Goal: Check status: Check status

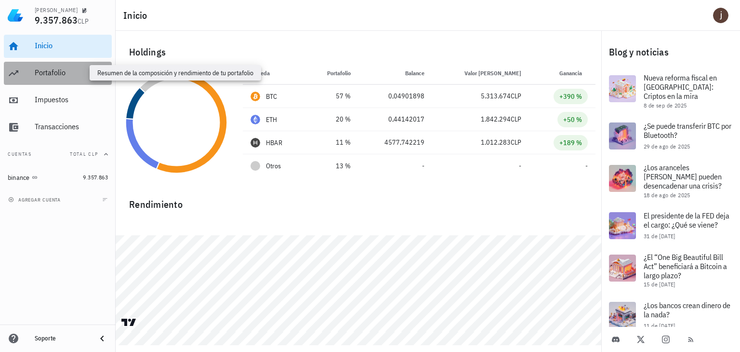
click at [55, 70] on div "Portafolio" at bounding box center [71, 72] width 73 height 9
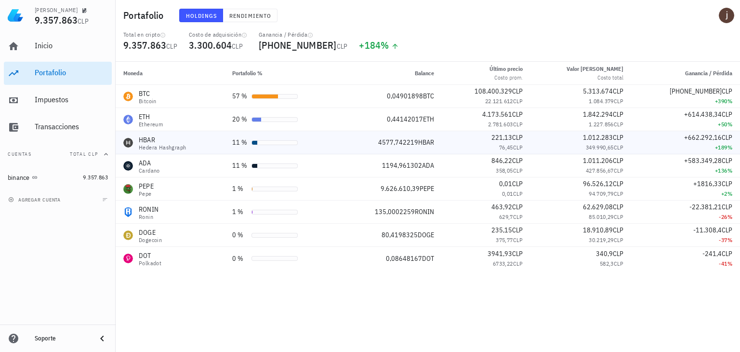
drag, startPoint x: 739, startPoint y: 118, endPoint x: 739, endPoint y: 133, distance: 14.4
click at [739, 133] on tbody "BTC Bitcoin 57 % 0,04901898 BTC 108.400.329 CLP 22.121.612 CLP 5.313.674 CLP 1.…" at bounding box center [428, 177] width 624 height 185
click at [297, 292] on div "Moneda Portafolio % Balance Último precio Costo prom. Valor [PERSON_NAME] Costo…" at bounding box center [428, 207] width 624 height 290
click at [39, 128] on div "Transacciones" at bounding box center [71, 126] width 73 height 9
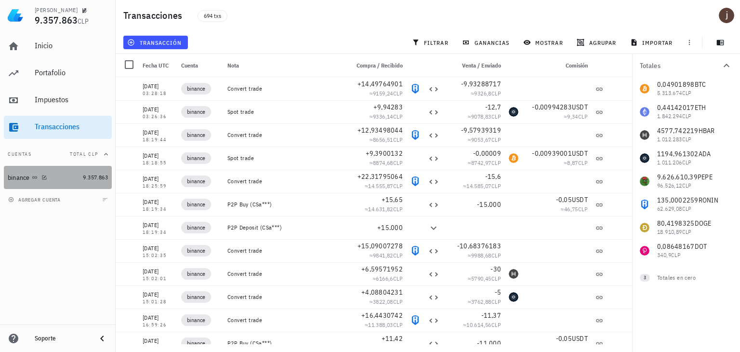
click at [79, 172] on link "binance 9.357.863" at bounding box center [58, 177] width 108 height 23
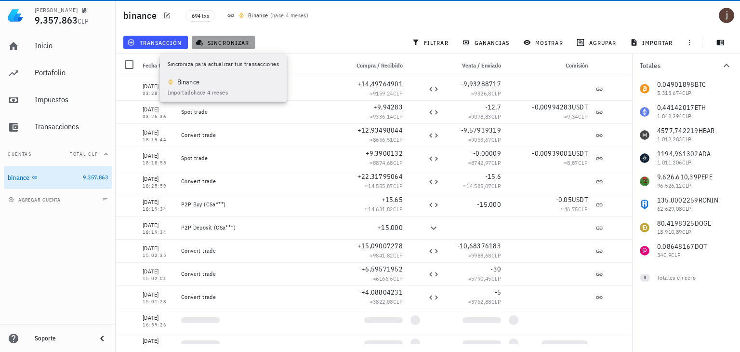
click at [213, 37] on button "sincronizar" at bounding box center [224, 42] width 64 height 13
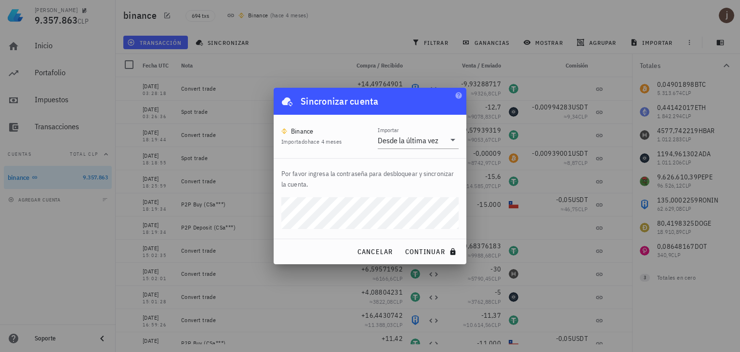
click at [401, 243] on button "continuar" at bounding box center [432, 251] width 62 height 17
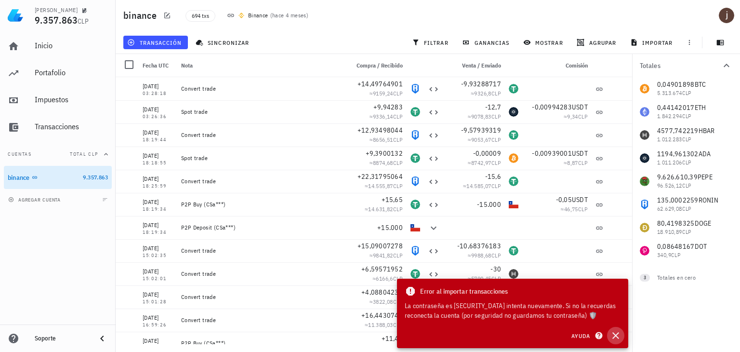
click at [617, 336] on icon "button" at bounding box center [616, 335] width 12 height 12
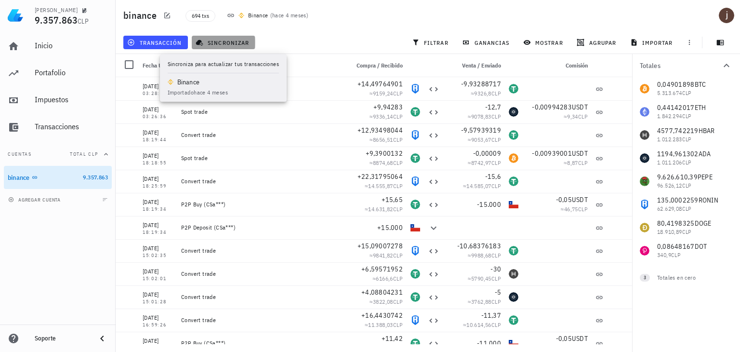
click at [212, 43] on span "sincronizar" at bounding box center [223, 43] width 52 height 8
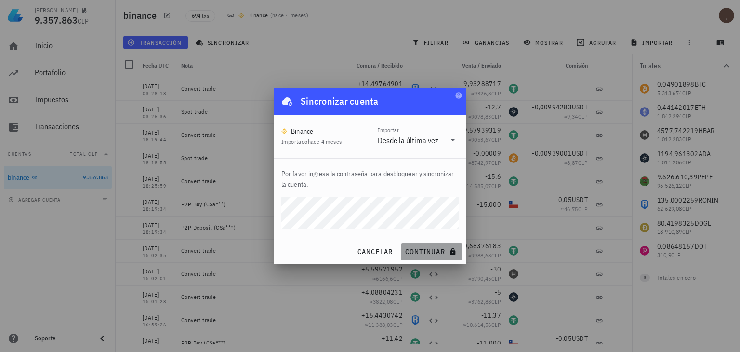
click at [430, 249] on span "continuar" at bounding box center [432, 251] width 54 height 9
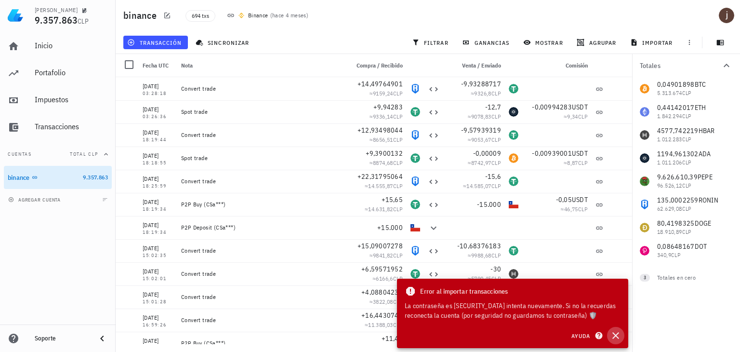
click at [615, 340] on icon "button" at bounding box center [616, 335] width 12 height 12
